Goal: Information Seeking & Learning: Learn about a topic

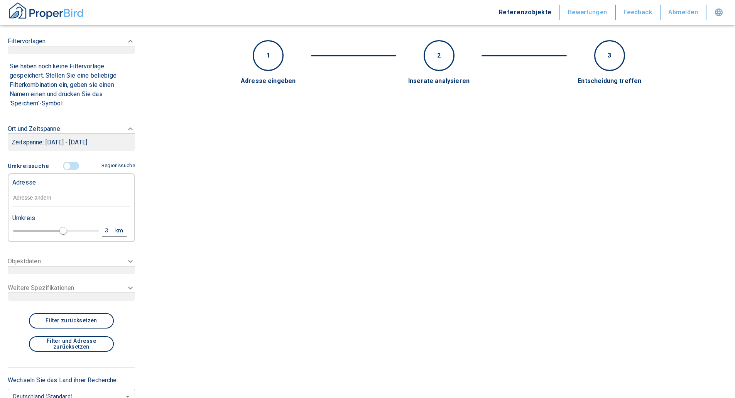
click at [51, 197] on input "text" at bounding box center [71, 198] width 118 height 18
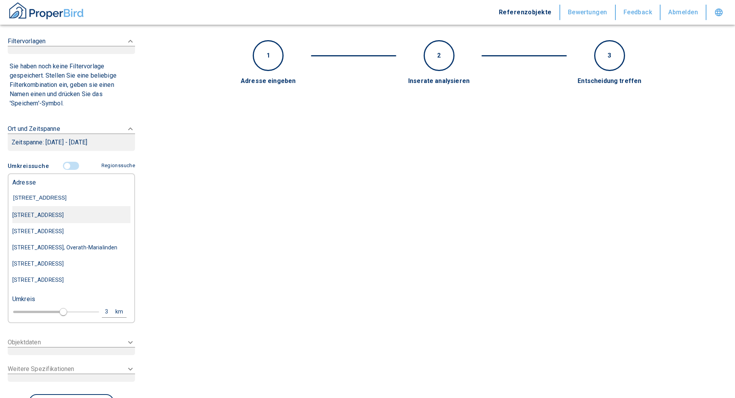
click at [55, 213] on div "Franziskanerstraße 24, München-Au-Haidhausen" at bounding box center [71, 215] width 118 height 16
type input "Franziskanerstraße 24, München-Au-Haidhausen"
type input "2020"
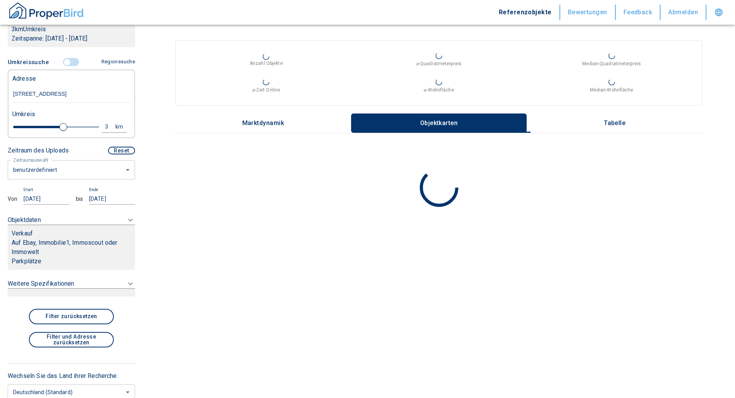
scroll to position [154, 0]
type input "Franziskanerstraße 24, München-Au-Haidhausen"
click at [57, 204] on input "01.01.2023" at bounding box center [47, 197] width 46 height 11
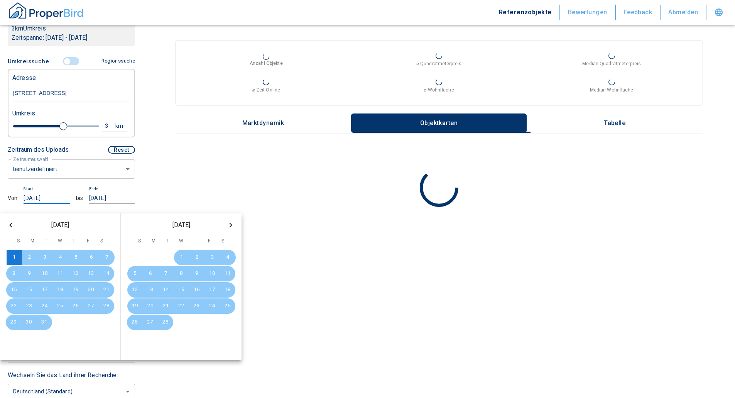
type input "01.01.202"
type input "2020"
type input "01.01.202"
type input "2020"
type input "01.01.2025"
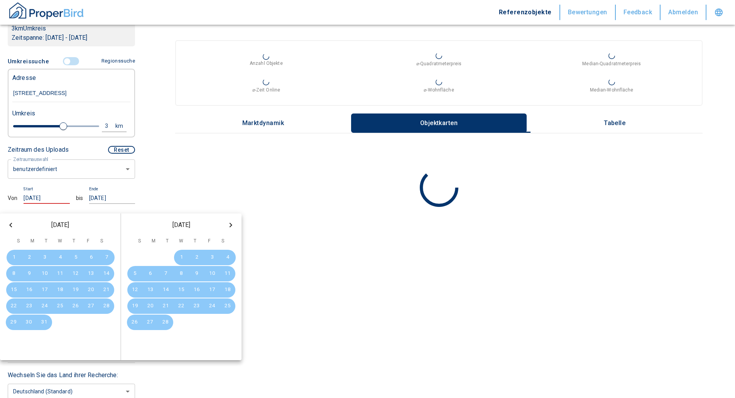
type input "2020"
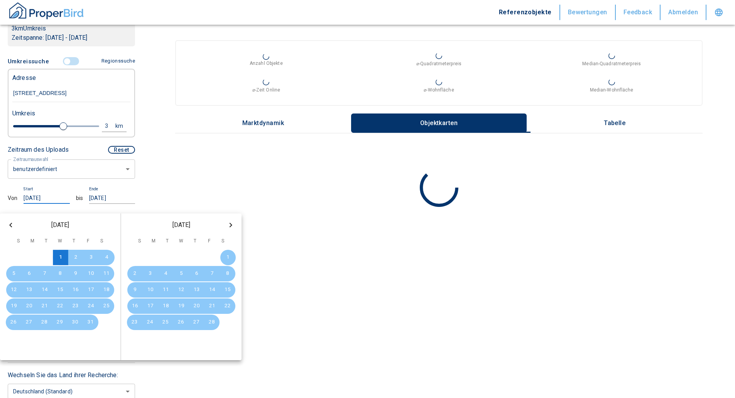
type input "01.01.2025"
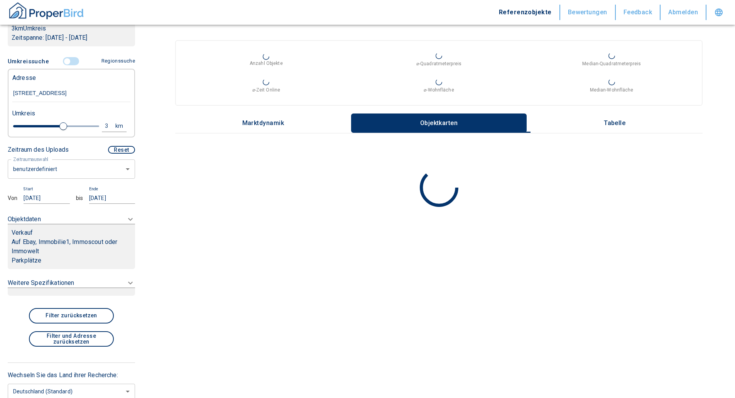
click at [81, 192] on div "Zeitraum des Uploads Reset Zeitraumauswahl benutzerdefiniert custom Zeitraumaus…" at bounding box center [71, 172] width 127 height 62
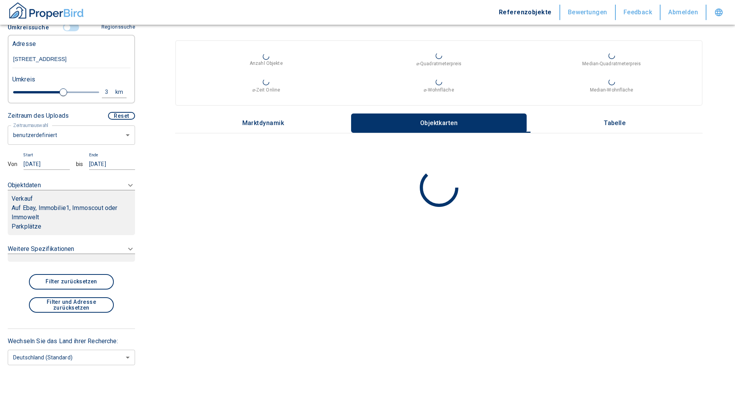
scroll to position [198, 0]
click at [126, 186] on icon at bounding box center [130, 185] width 9 height 9
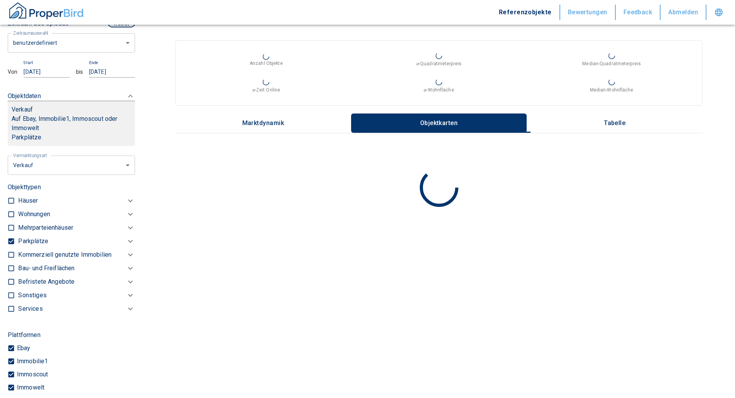
scroll to position [272, 0]
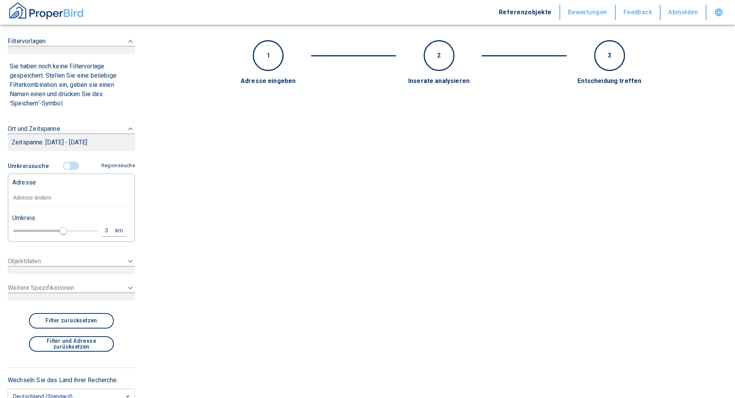
click at [55, 10] on img "button" at bounding box center [46, 10] width 77 height 19
type input "2020"
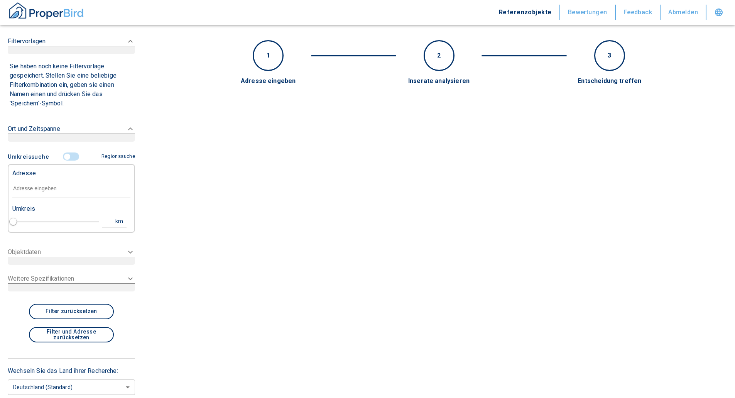
click at [47, 189] on input "text" at bounding box center [71, 189] width 118 height 18
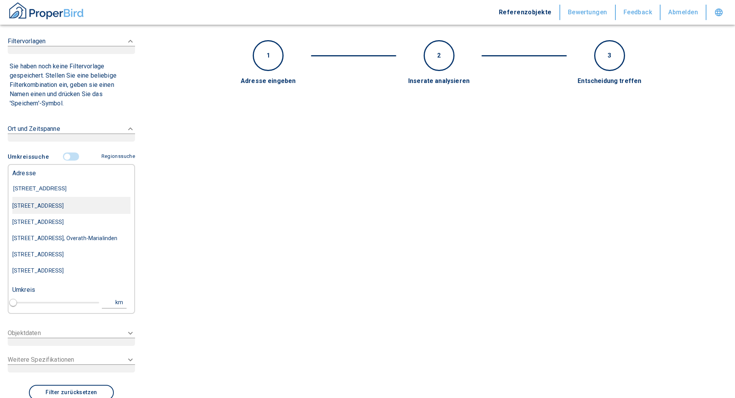
click at [57, 203] on div "Franziskanerstraße 24, München-Au-Haidhausen" at bounding box center [71, 205] width 118 height 16
type input "Franziskanerstraße 24, München-Au-Haidhausen"
type input "1"
type input "2020"
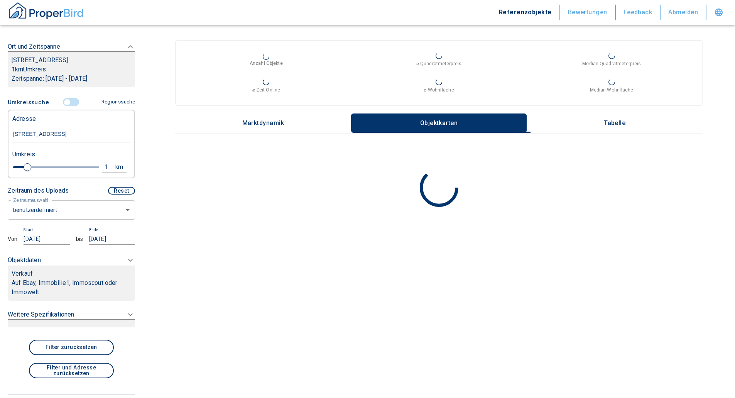
scroll to position [116, 0]
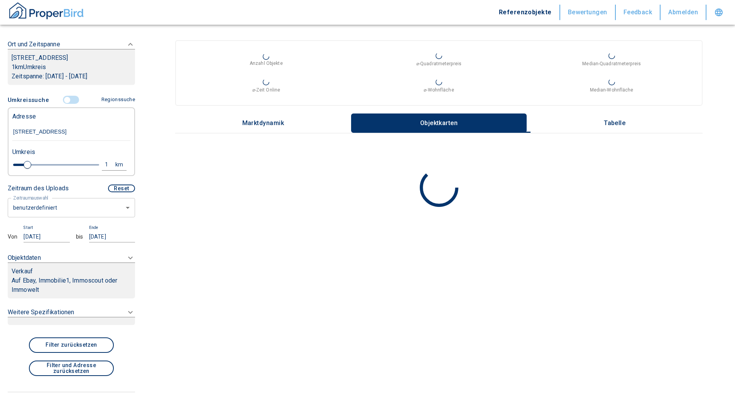
type input "Franziskanerstraße 24, München-Au-Haidhausen"
click at [47, 242] on input "14.10.2020" at bounding box center [47, 236] width 46 height 11
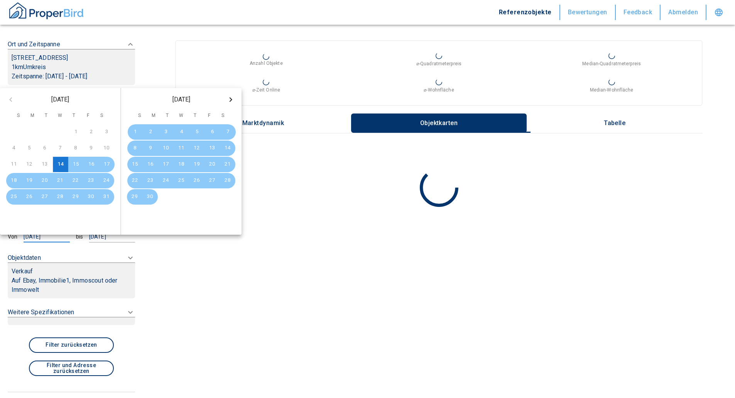
click at [47, 242] on input "14.10.2020" at bounding box center [47, 236] width 46 height 11
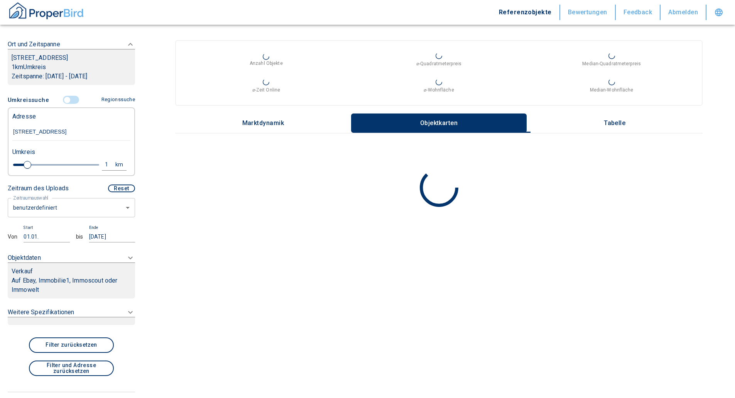
type input "01.01.2"
type input "2020"
type input "01.01.20"
type input "2020"
type input "01.01.202"
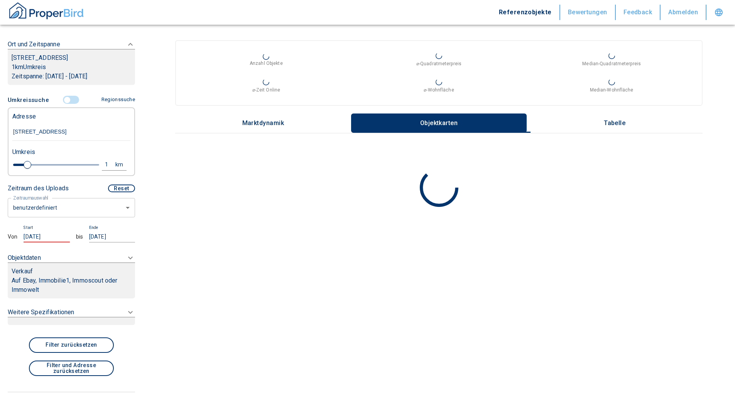
type input "2020"
type input "01.01.2025"
type input "2020"
type input "01.01.2025"
click at [79, 242] on div "Von Start 01.01.2025 bis Ende 09.10.2025" at bounding box center [71, 233] width 127 height 17
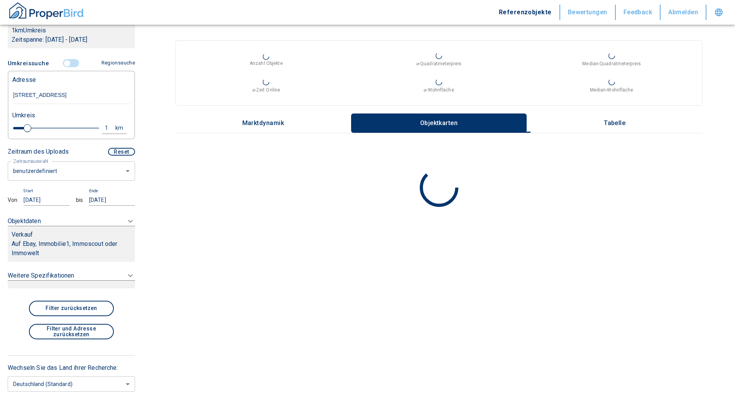
scroll to position [189, 0]
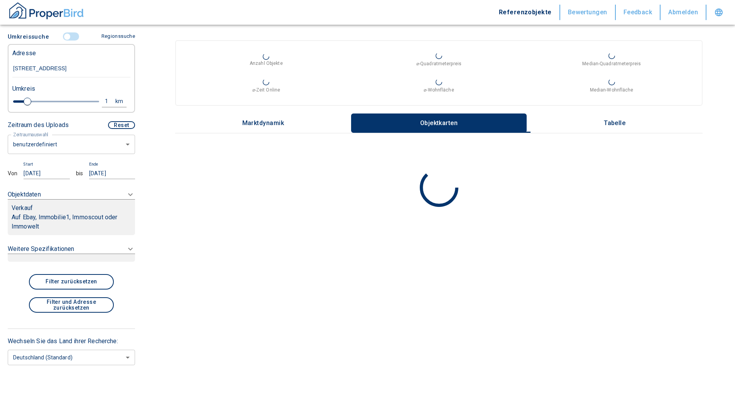
click at [128, 194] on icon at bounding box center [130, 194] width 5 height 3
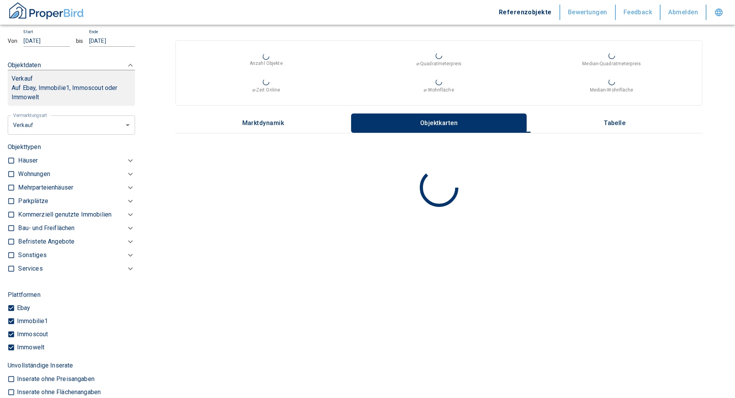
scroll to position [301, 0]
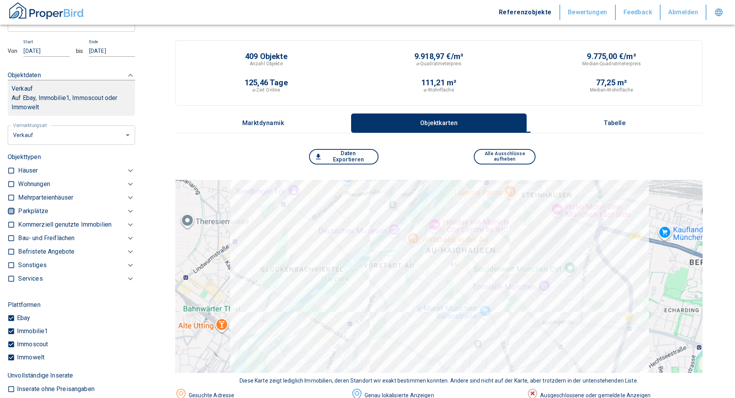
click at [12, 215] on input "checkbox" at bounding box center [11, 211] width 8 height 8
checkbox input "true"
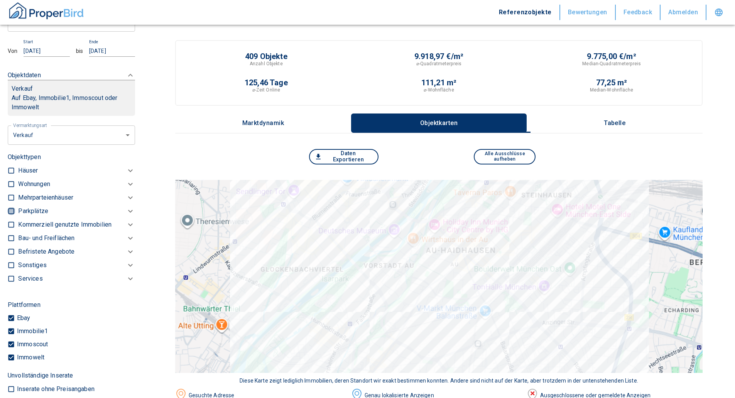
checkbox input "true"
type input "2020"
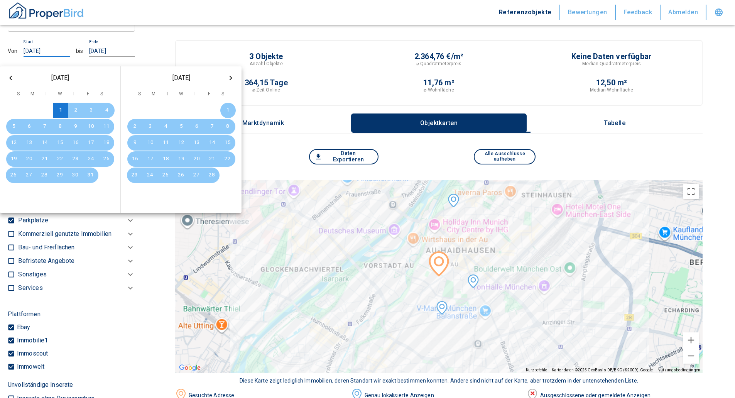
click at [58, 57] on input "01.01.2025" at bounding box center [47, 51] width 46 height 11
type input "01.01.202"
type input "2020"
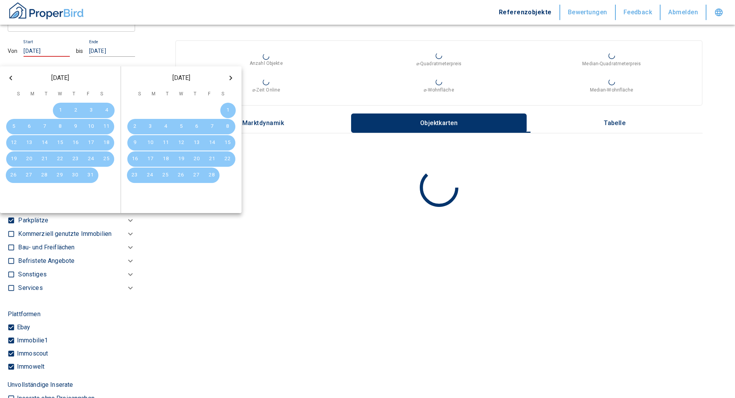
type input "01.01.2024"
type input "2020"
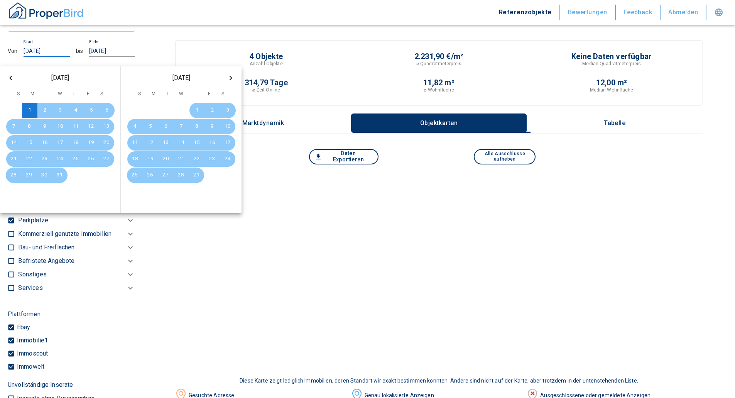
type input "01.01.2024"
click at [70, 47] on div "Zeitraum des Uploads Reset Zeitraumauswahl benutzerdefiniert custom Zeitraumaus…" at bounding box center [71, 25] width 127 height 62
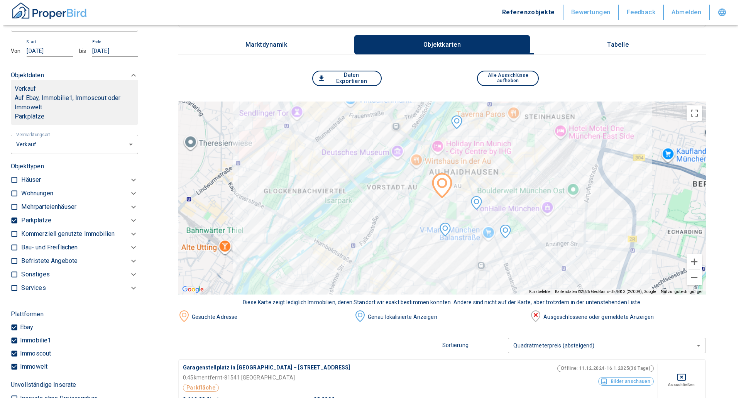
scroll to position [77, 0]
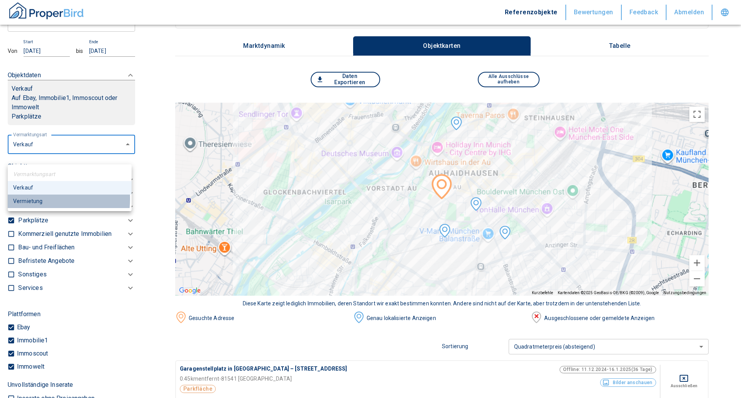
click at [36, 199] on li "Vermietung" at bounding box center [70, 200] width 124 height 13
type input "rent"
type input "2020"
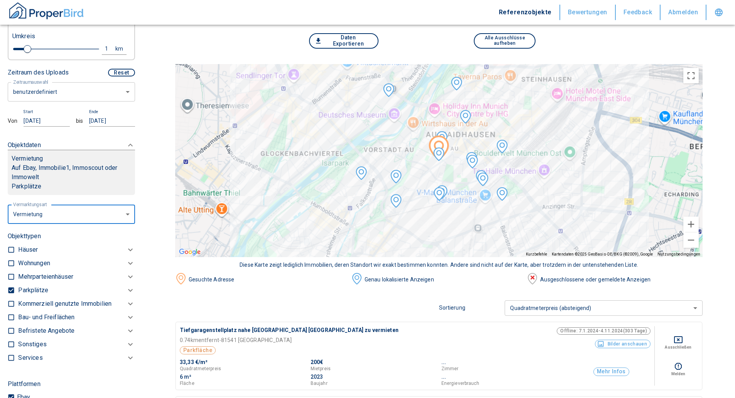
scroll to position [224, 0]
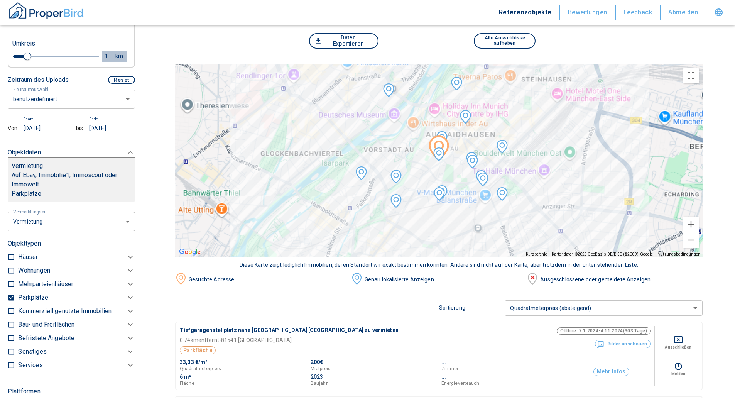
click at [106, 61] on div "1" at bounding box center [111, 56] width 14 height 10
click at [42, 61] on input "1" at bounding box center [47, 55] width 22 height 12
type input "2"
click at [89, 61] on button "Neue Suchen" at bounding box center [103, 56] width 42 height 11
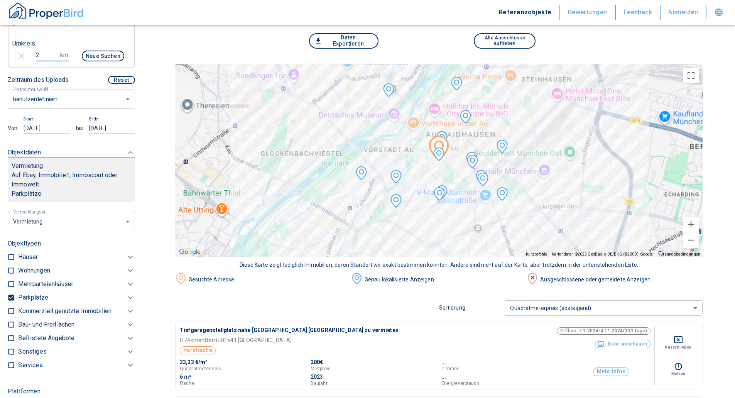
type input "2020"
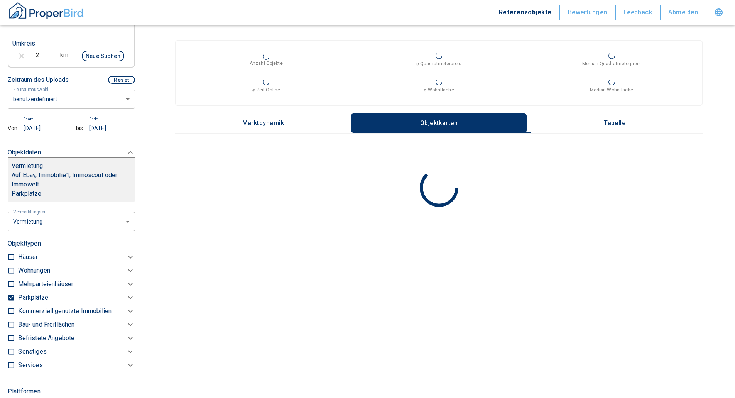
click at [60, 134] on input "01.01.2024" at bounding box center [47, 128] width 46 height 11
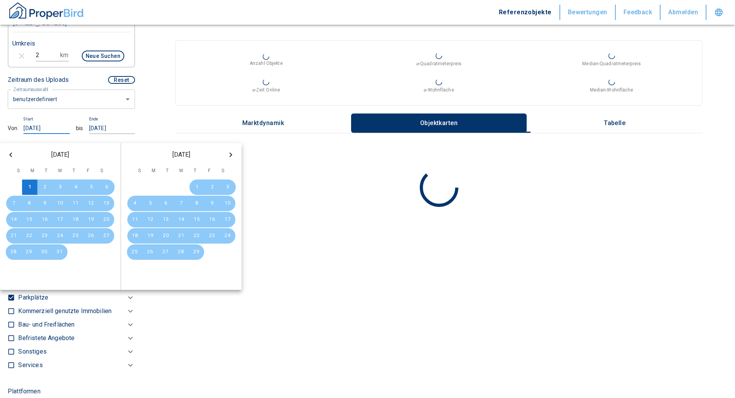
type input "01.01.202"
type input "2020"
type input "01.01.2025"
type input "2020"
click at [61, 134] on input "01.01.2025" at bounding box center [47, 128] width 46 height 11
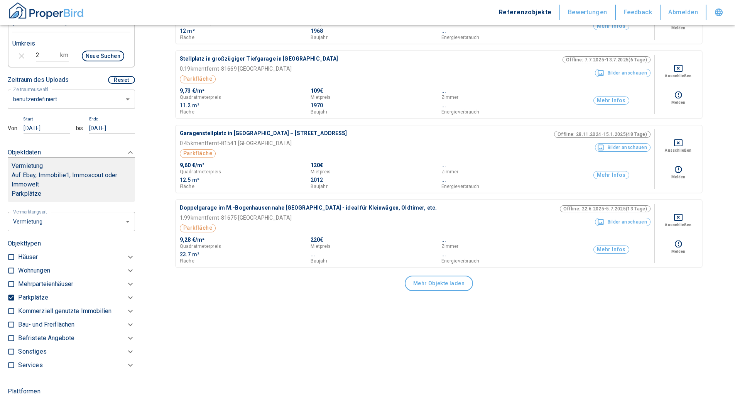
scroll to position [1697, 0]
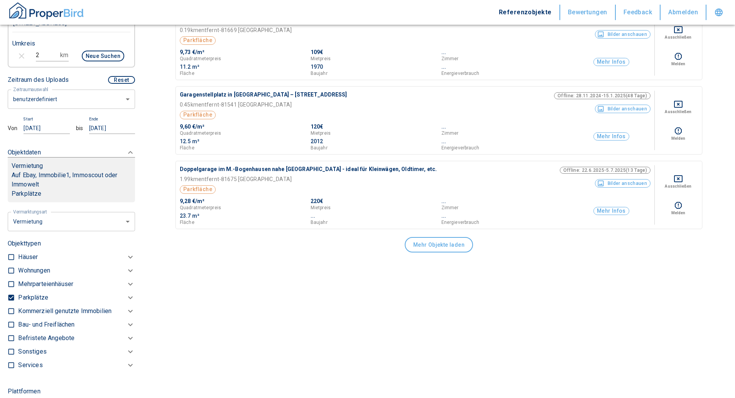
type input "01.01.2025"
click at [429, 237] on button "Mehr Objekte laden" at bounding box center [439, 244] width 68 height 15
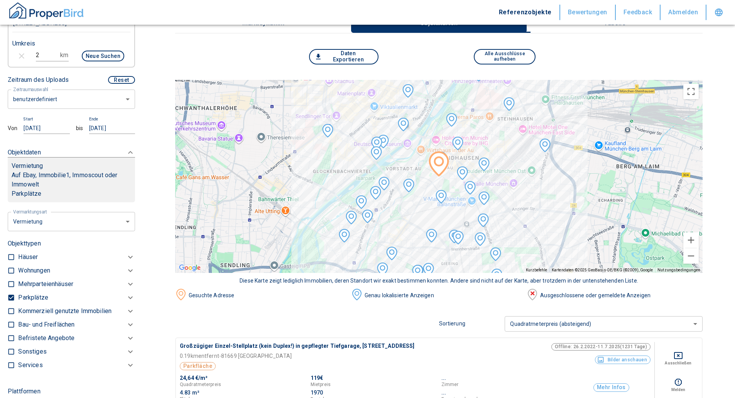
scroll to position [0, 0]
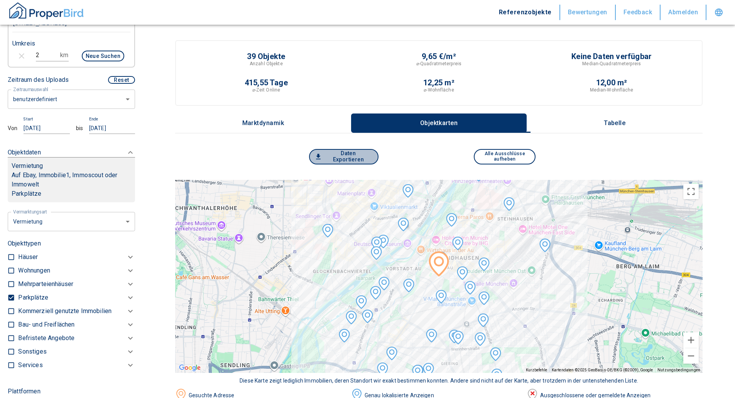
click at [346, 151] on button "Daten Exportieren" at bounding box center [343, 156] width 69 height 15
